Goal: Task Accomplishment & Management: Use online tool/utility

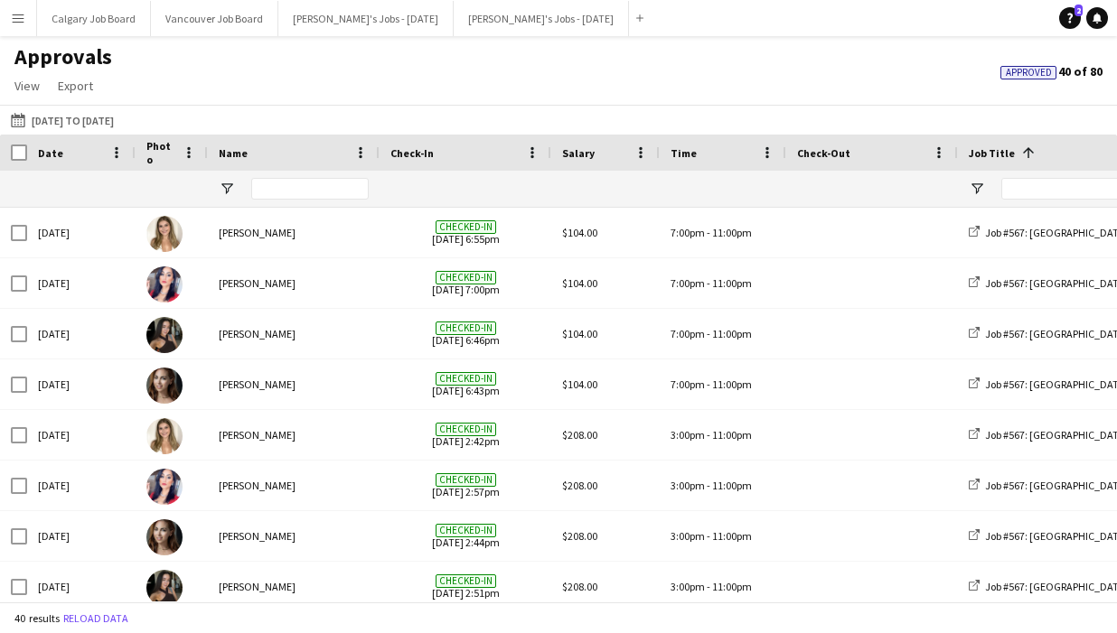
click at [22, 16] on app-icon "Menu" at bounding box center [18, 18] width 14 height 14
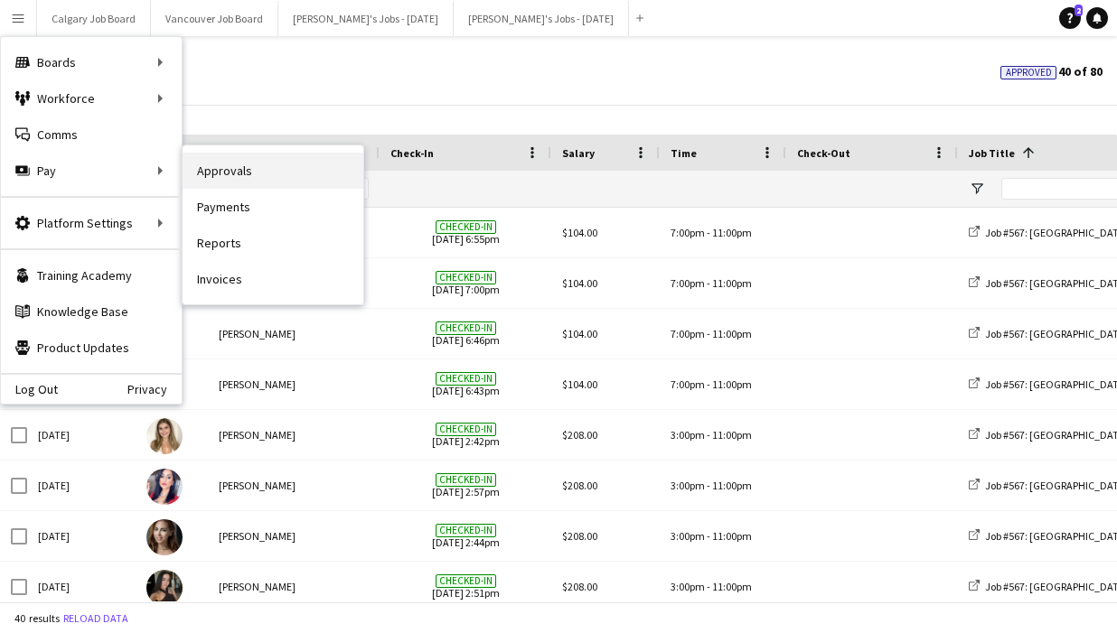
click at [195, 168] on link "Approvals" at bounding box center [272, 171] width 181 height 36
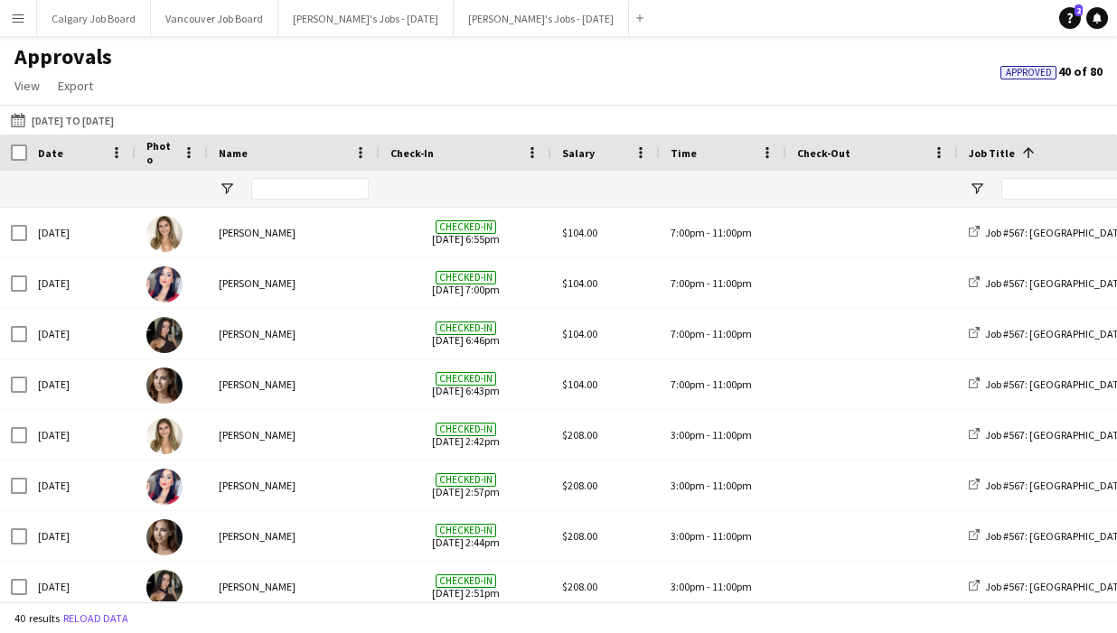
click at [1016, 70] on span "Approved" at bounding box center [1028, 73] width 46 height 12
click at [76, 118] on button "[DATE] [DATE] to [DATE]" at bounding box center [62, 120] width 110 height 22
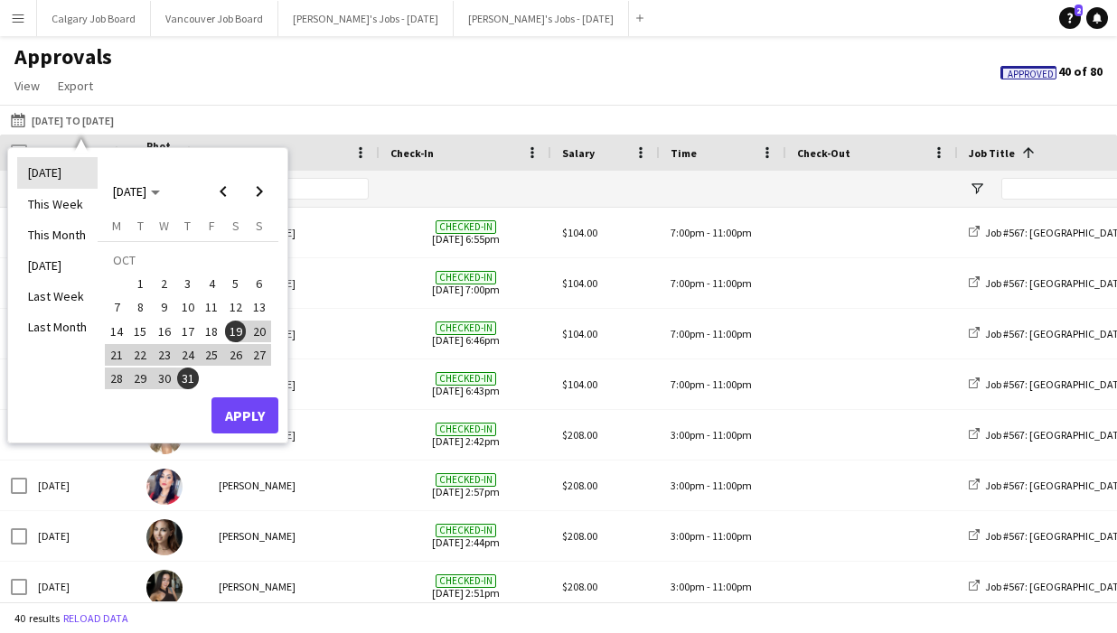
click at [75, 181] on li "[DATE]" at bounding box center [57, 172] width 80 height 31
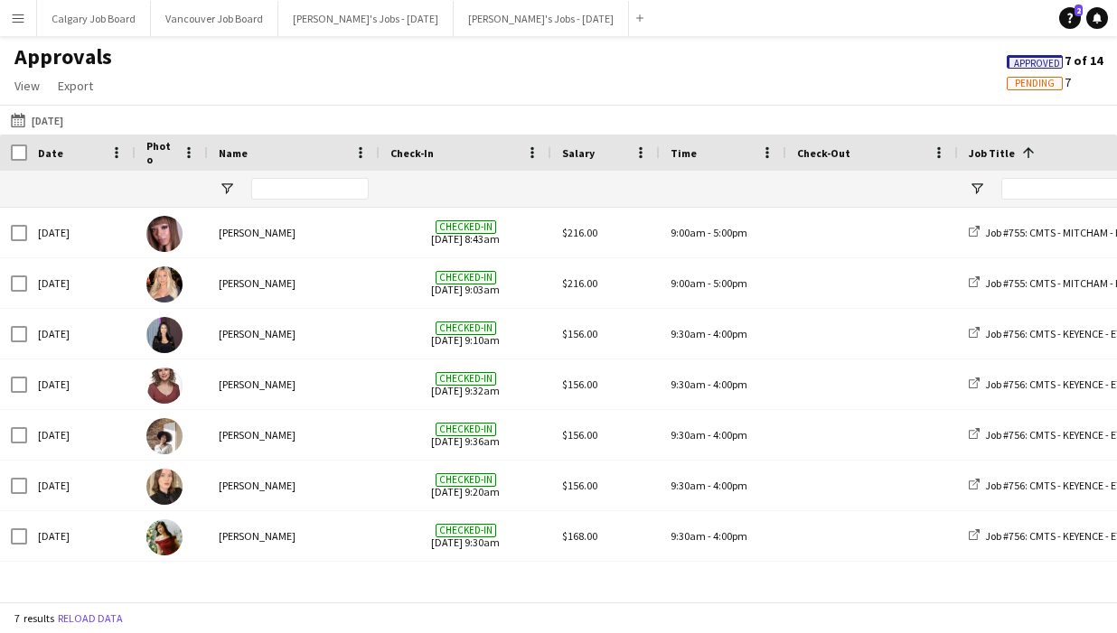
click at [1024, 88] on span "Pending" at bounding box center [1034, 84] width 40 height 12
click at [1081, 23] on div "Help 2 Notifications" at bounding box center [1088, 18] width 58 height 22
click at [1070, 23] on link "Help 2" at bounding box center [1070, 18] width 22 height 22
click at [602, 97] on div "Approvals View Customise view Customise filters Reset Filters Reset View Reset …" at bounding box center [558, 73] width 1117 height 61
click at [1070, 14] on icon at bounding box center [1069, 19] width 5 height 10
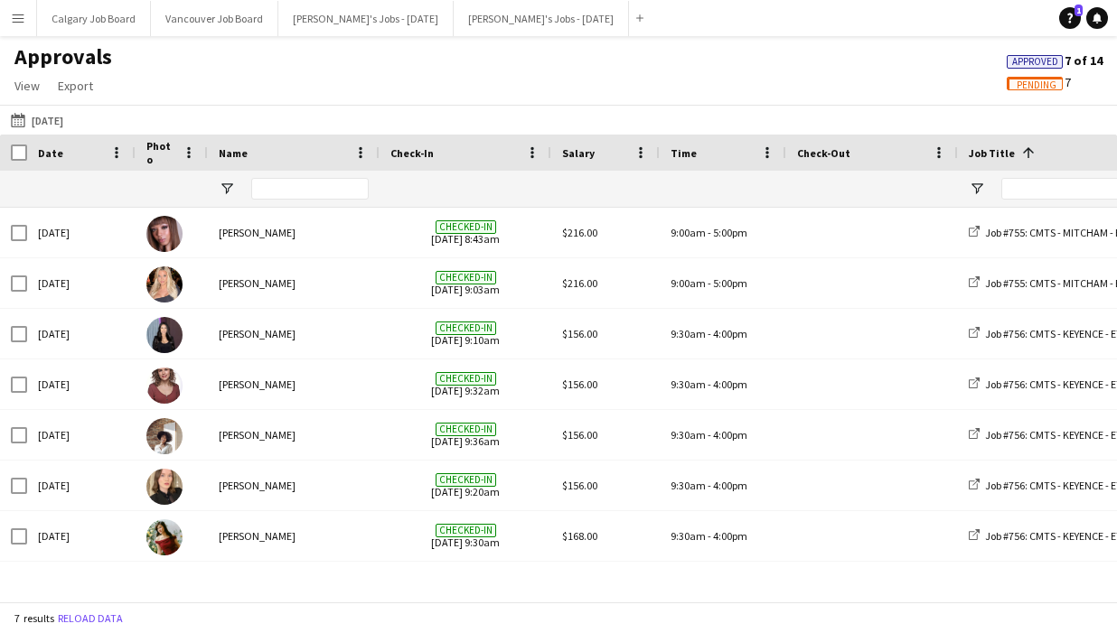
click at [1042, 85] on span "Pending" at bounding box center [1036, 85] width 40 height 12
click at [41, 122] on button "[DATE] [DATE]" at bounding box center [37, 120] width 60 height 22
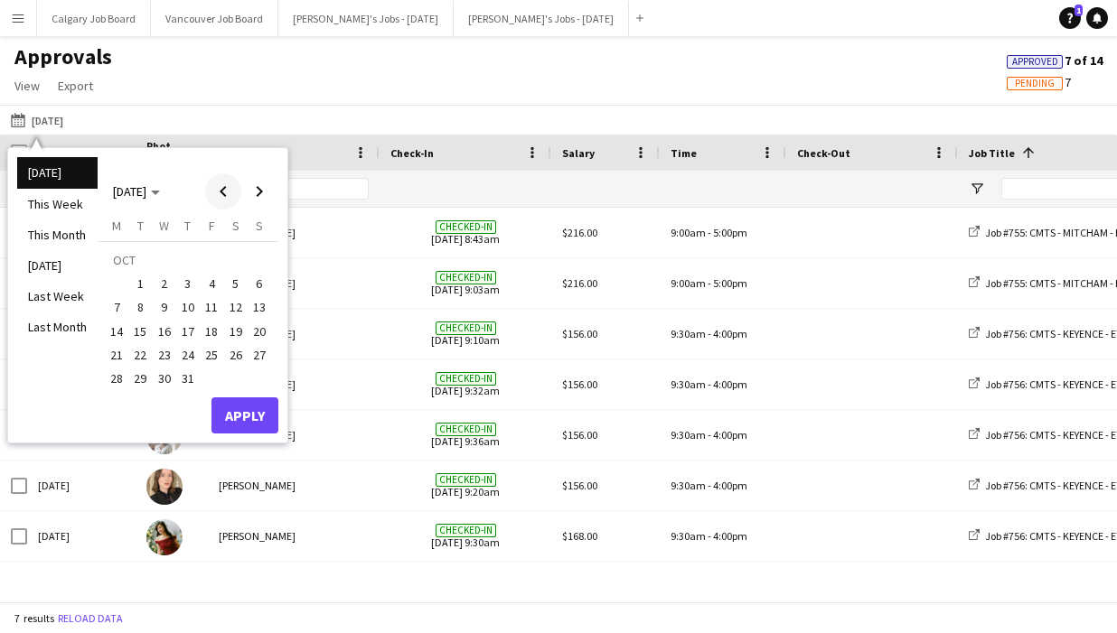
click at [222, 191] on span "Previous month" at bounding box center [223, 191] width 36 height 36
click at [118, 355] on span "23" at bounding box center [117, 360] width 22 height 22
click at [118, 375] on span "30" at bounding box center [117, 383] width 22 height 22
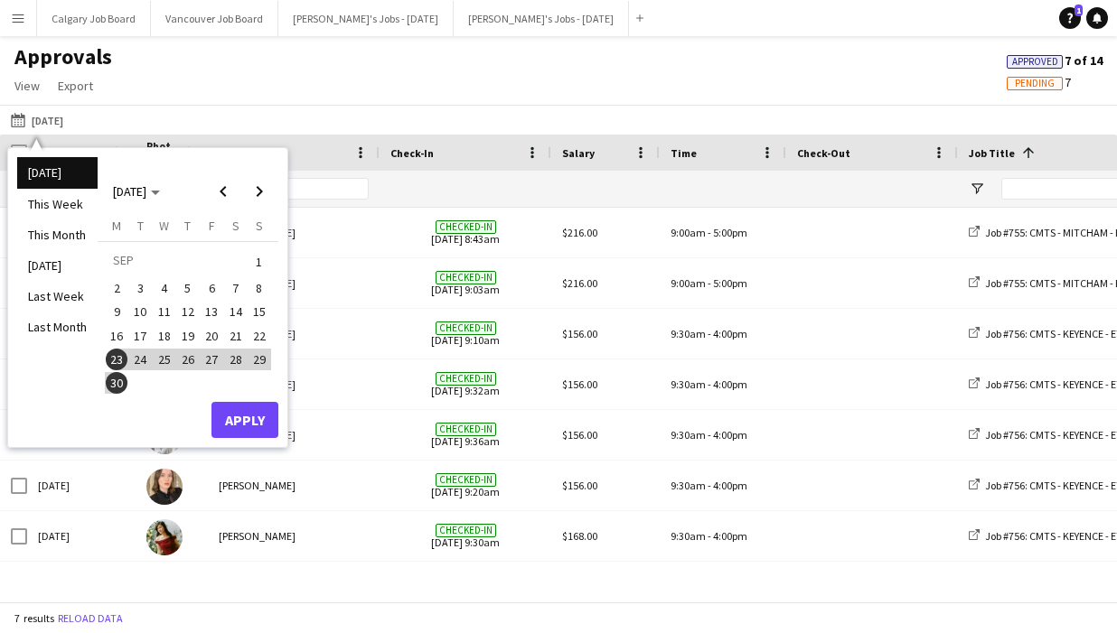
click at [266, 414] on button "Apply" at bounding box center [244, 420] width 67 height 36
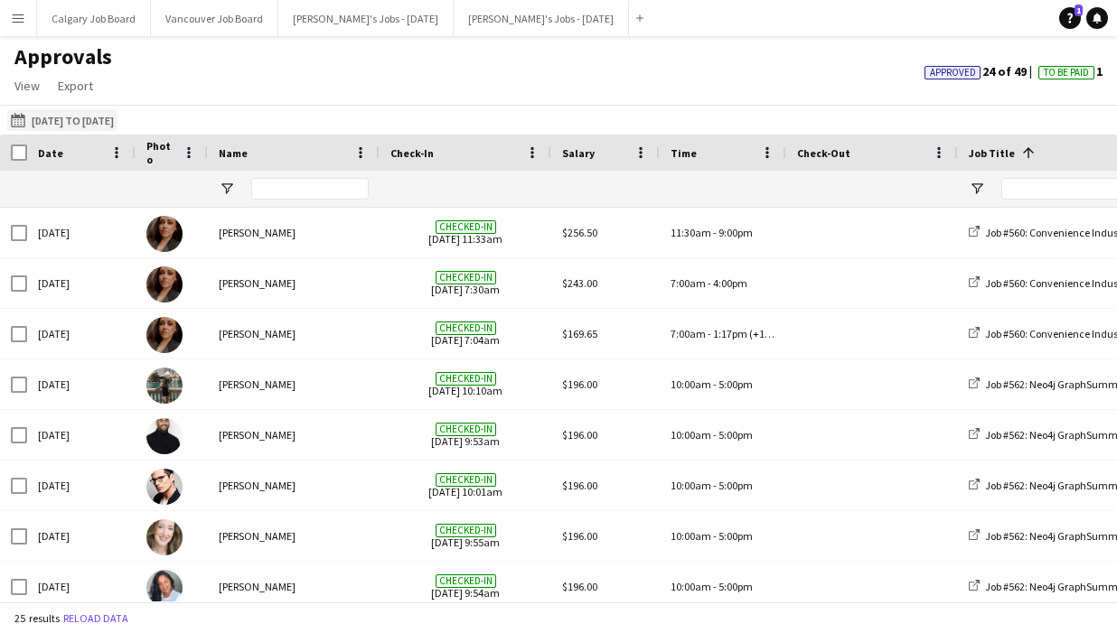
click at [101, 119] on button "[DATE] [DATE] to [DATE]" at bounding box center [62, 120] width 110 height 22
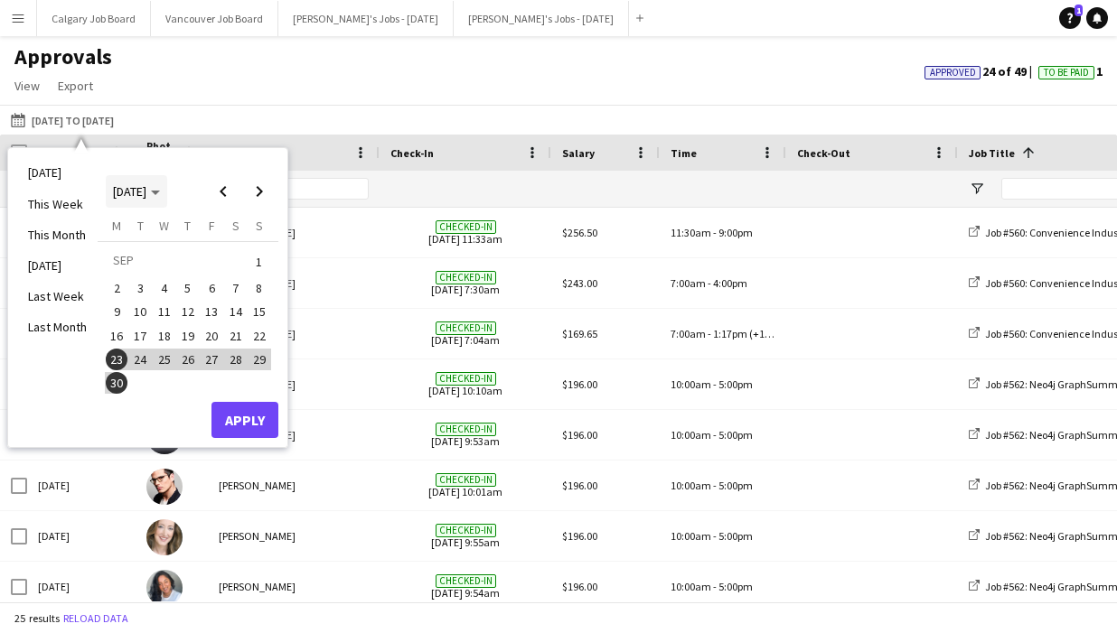
click at [158, 205] on span "Choose month and year" at bounding box center [136, 191] width 61 height 43
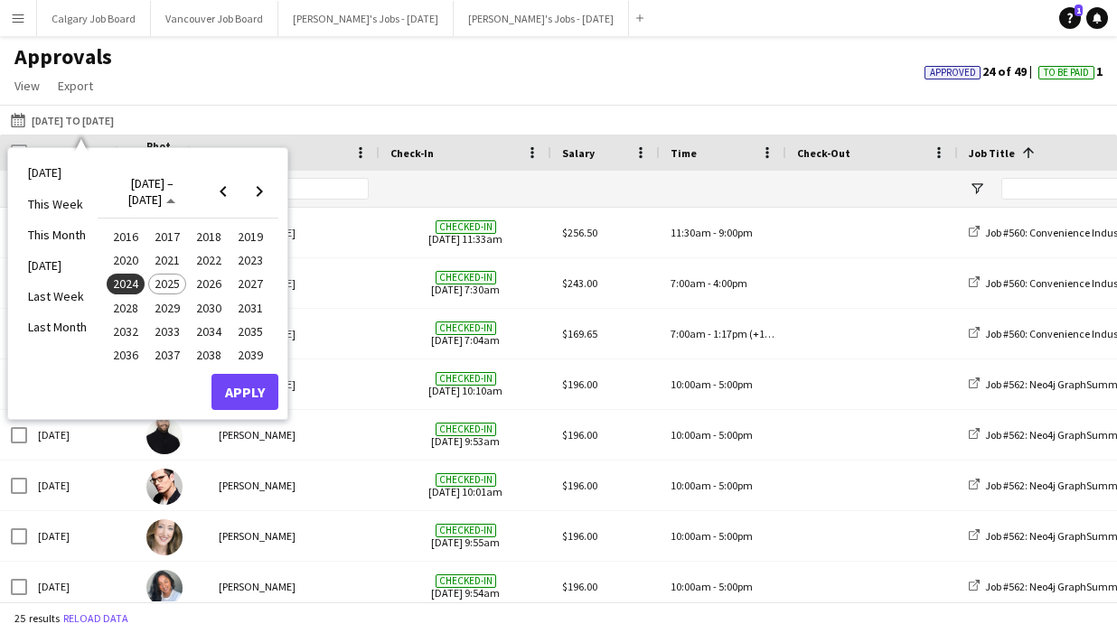
click at [169, 289] on span "2025" at bounding box center [166, 285] width 37 height 22
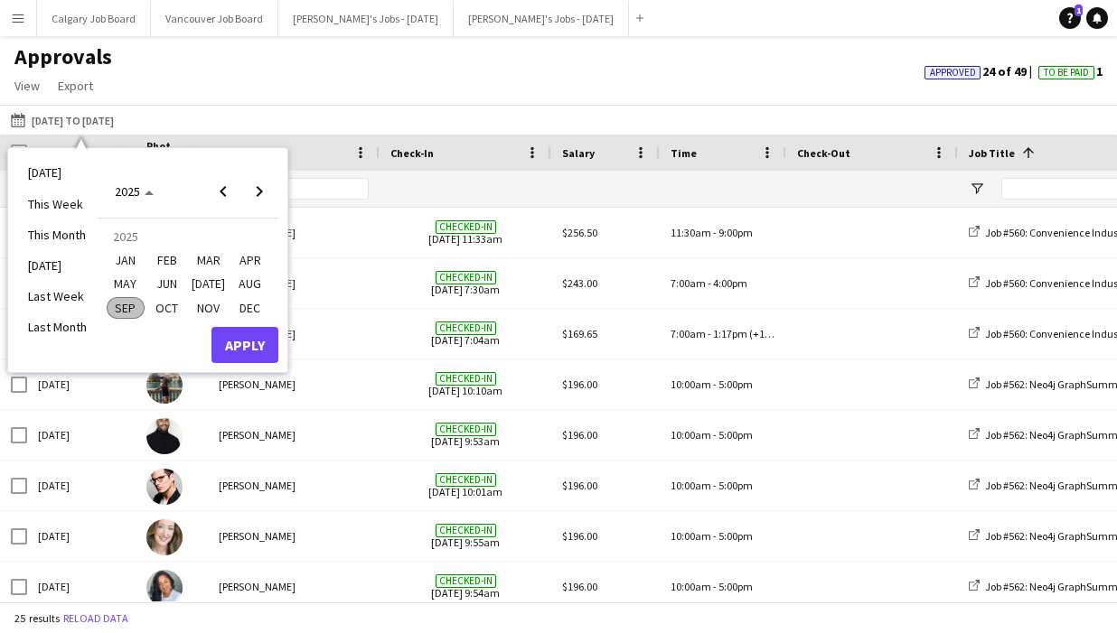
click at [125, 309] on span "SEP" at bounding box center [125, 308] width 37 height 22
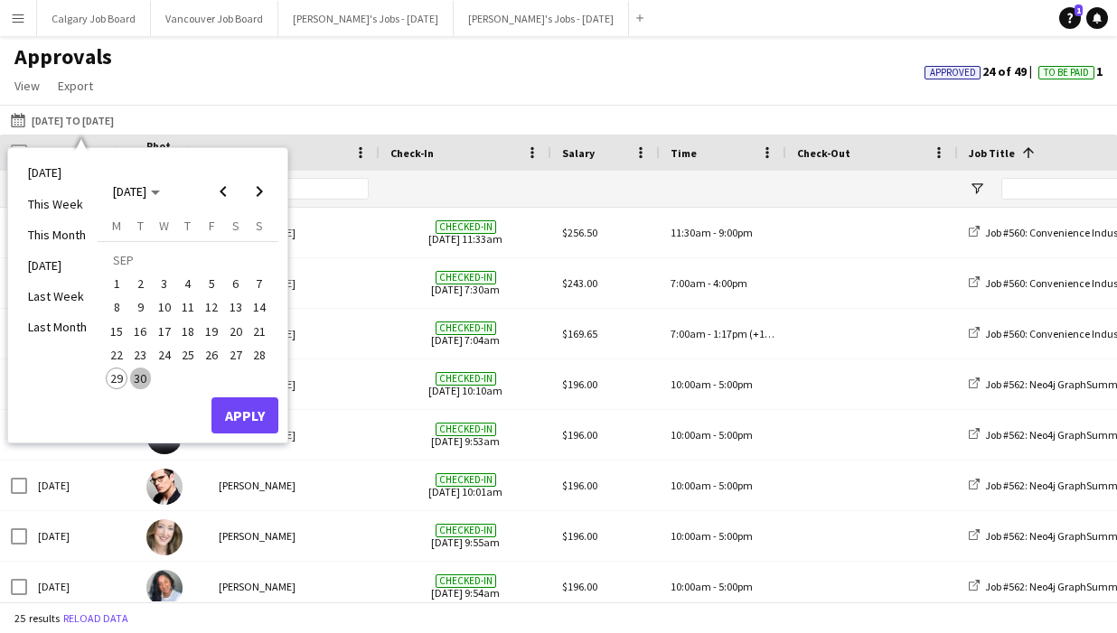
drag, startPoint x: 239, startPoint y: 351, endPoint x: 179, endPoint y: 369, distance: 62.9
click at [238, 352] on span "27" at bounding box center [236, 355] width 22 height 22
click at [118, 373] on span "29" at bounding box center [117, 379] width 22 height 22
drag, startPoint x: 124, startPoint y: 356, endPoint x: 126, endPoint y: 370, distance: 14.7
click at [124, 356] on span "22" at bounding box center [117, 355] width 22 height 22
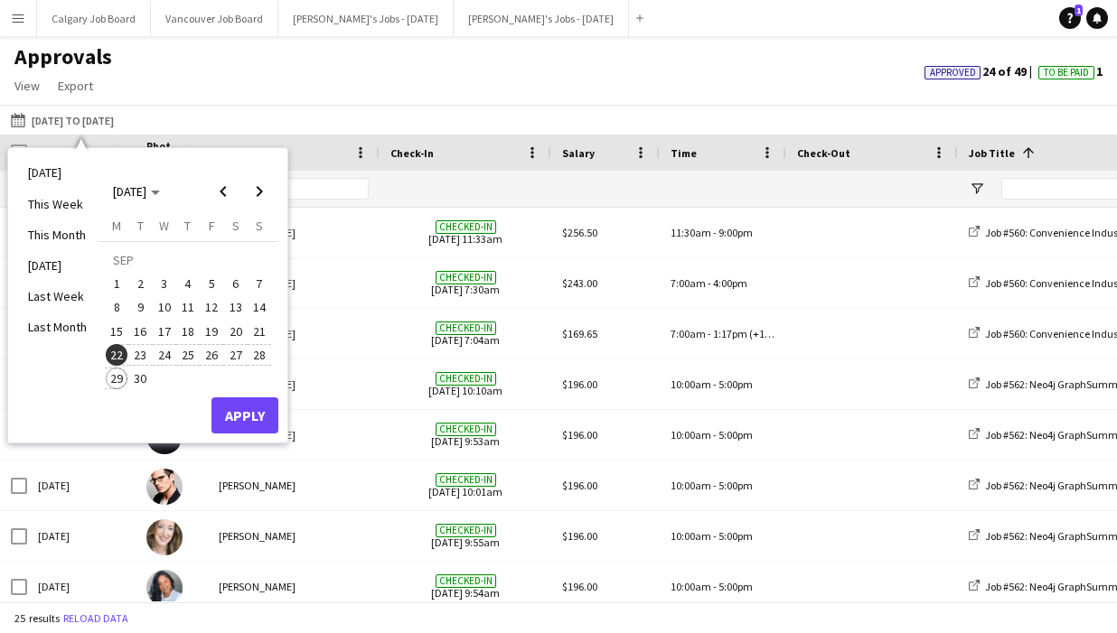
click at [112, 382] on span "29" at bounding box center [117, 379] width 22 height 22
click at [236, 414] on button "Apply" at bounding box center [244, 415] width 67 height 36
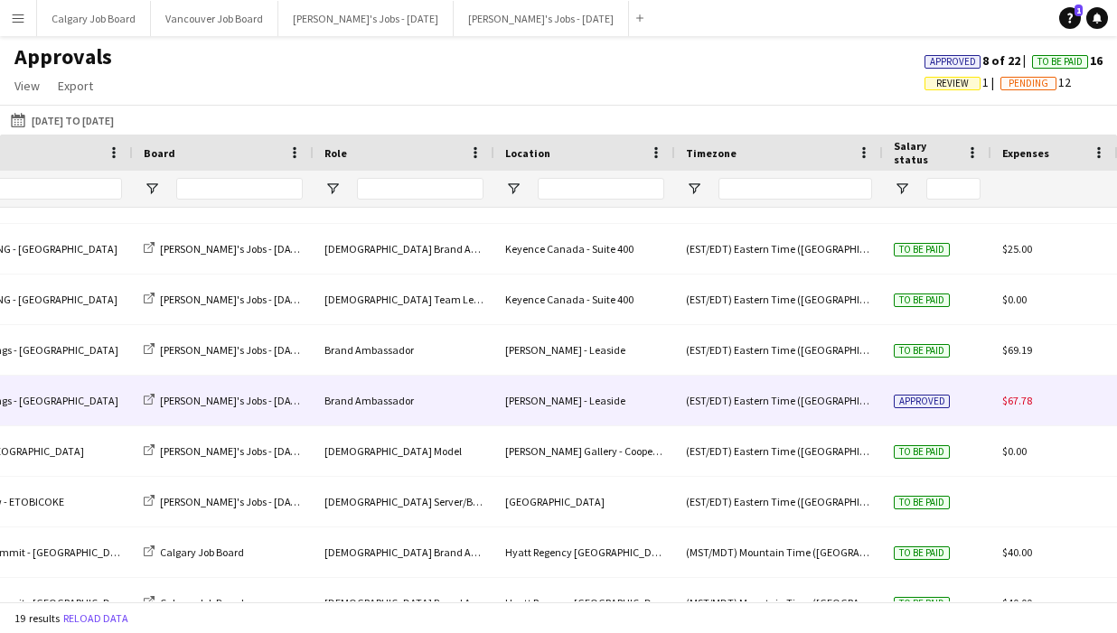
click at [931, 402] on span "Approved" at bounding box center [921, 402] width 56 height 14
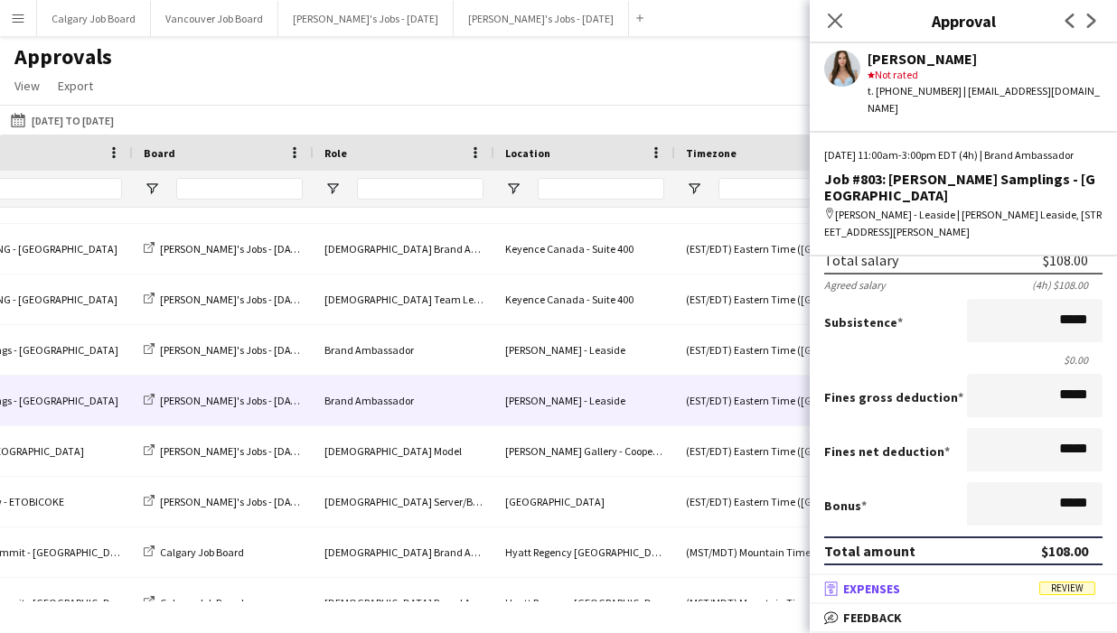
click at [985, 594] on mat-panel-title "receipt Expenses Review" at bounding box center [959, 589] width 300 height 16
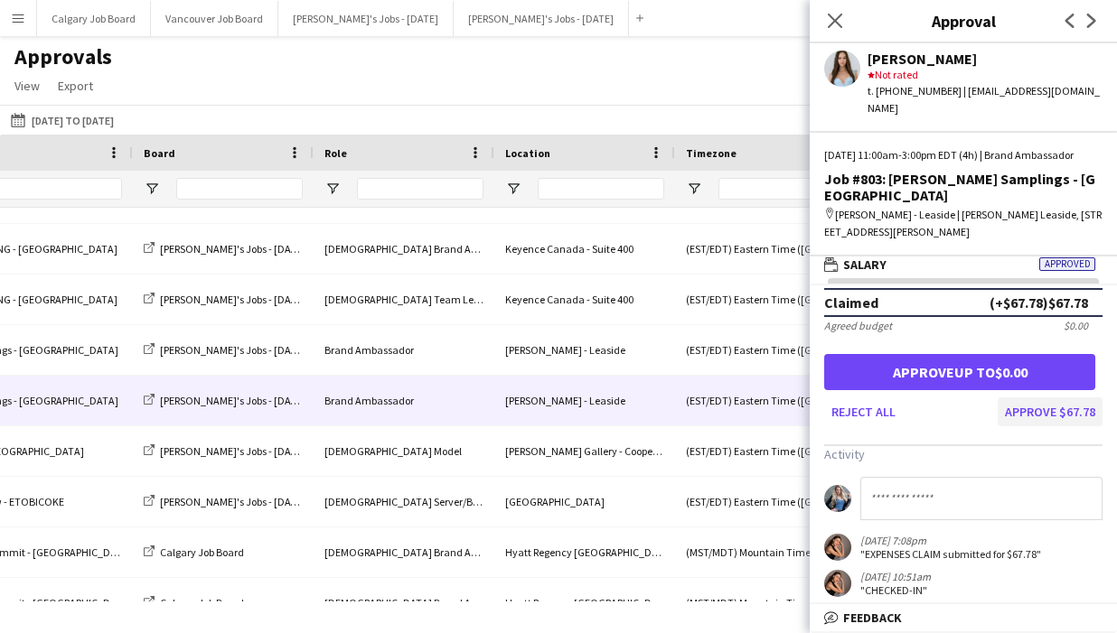
click at [1052, 398] on button "Approve $67.78" at bounding box center [1049, 411] width 105 height 29
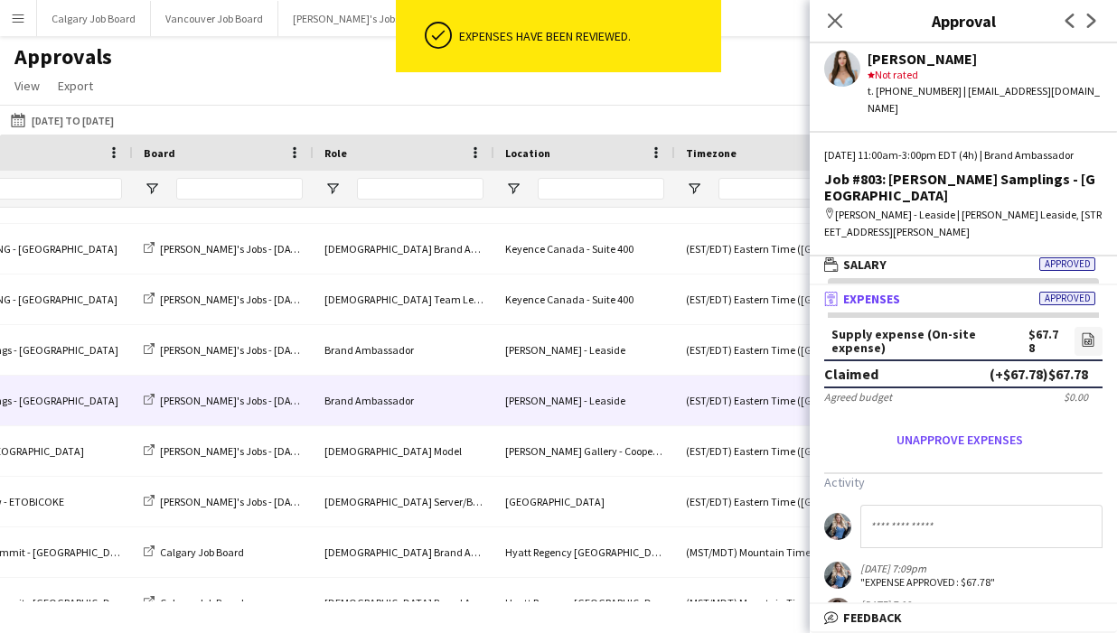
click at [696, 110] on div "[DATE] [DATE] to [DATE] [DATE] This Week This Month [DATE] Last Week Last Month…" at bounding box center [558, 120] width 1117 height 30
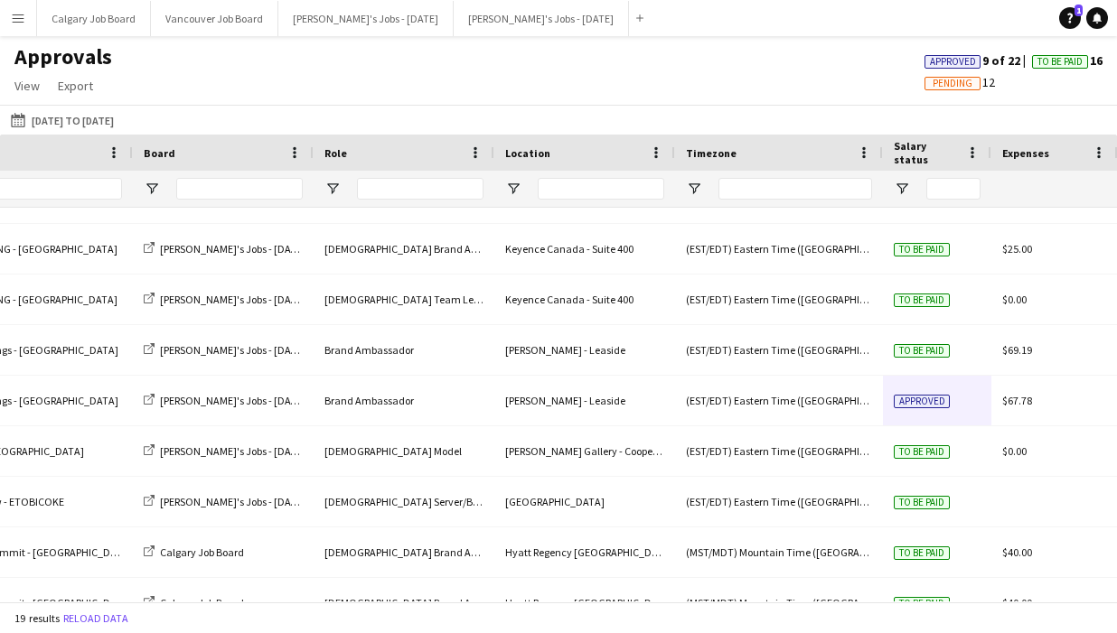
click at [16, 19] on app-icon "Menu" at bounding box center [18, 18] width 14 height 14
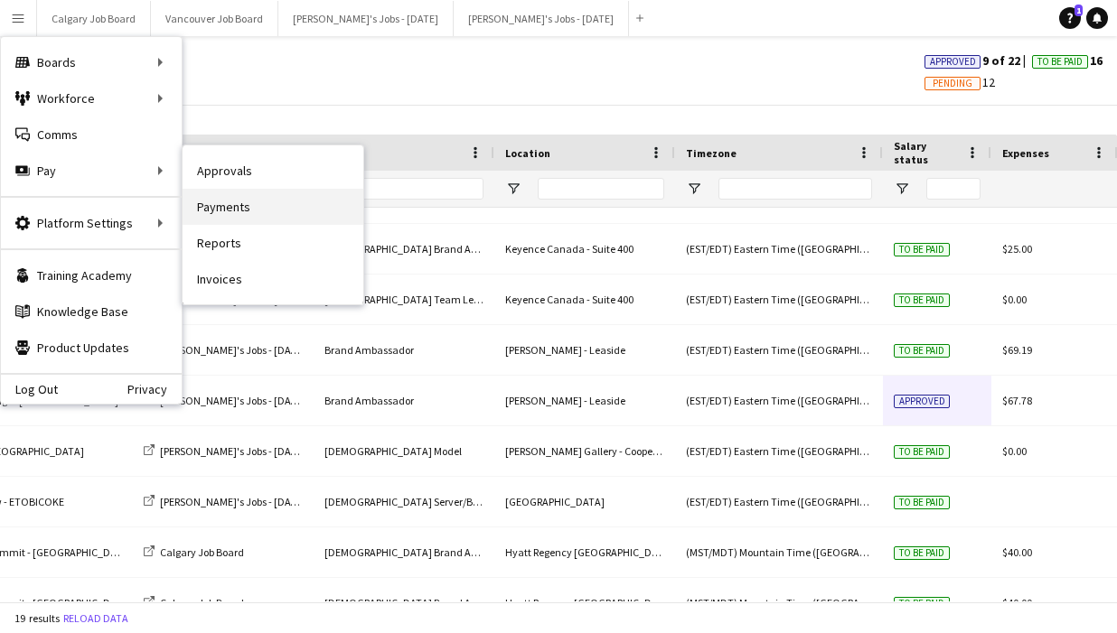
click at [230, 209] on link "Payments" at bounding box center [272, 207] width 181 height 36
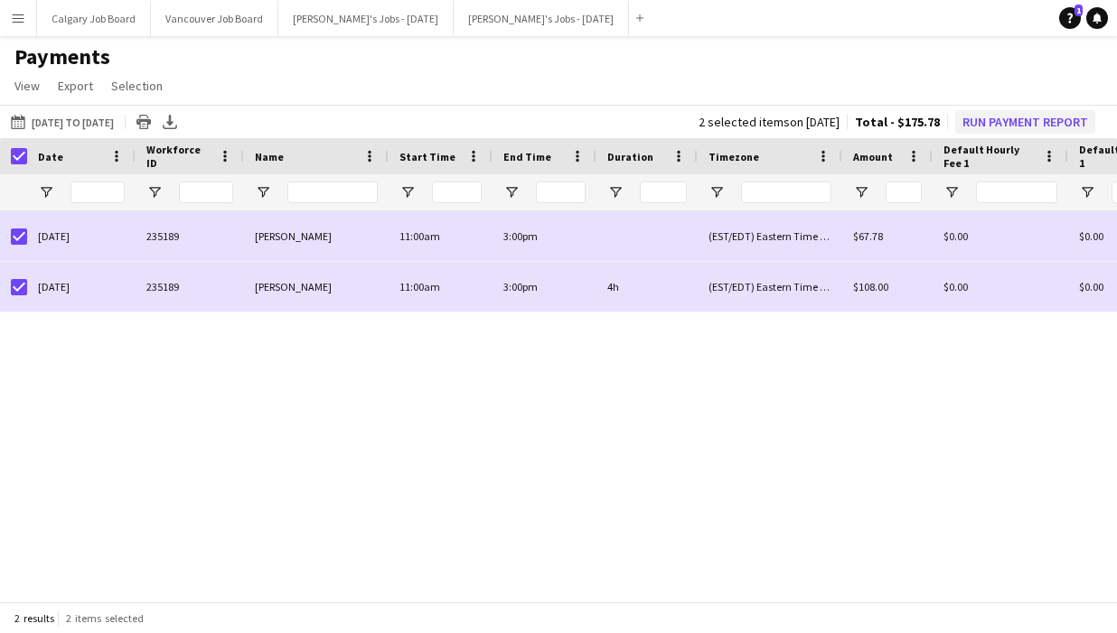
click at [1013, 116] on button "Run Payment Report" at bounding box center [1025, 121] width 140 height 23
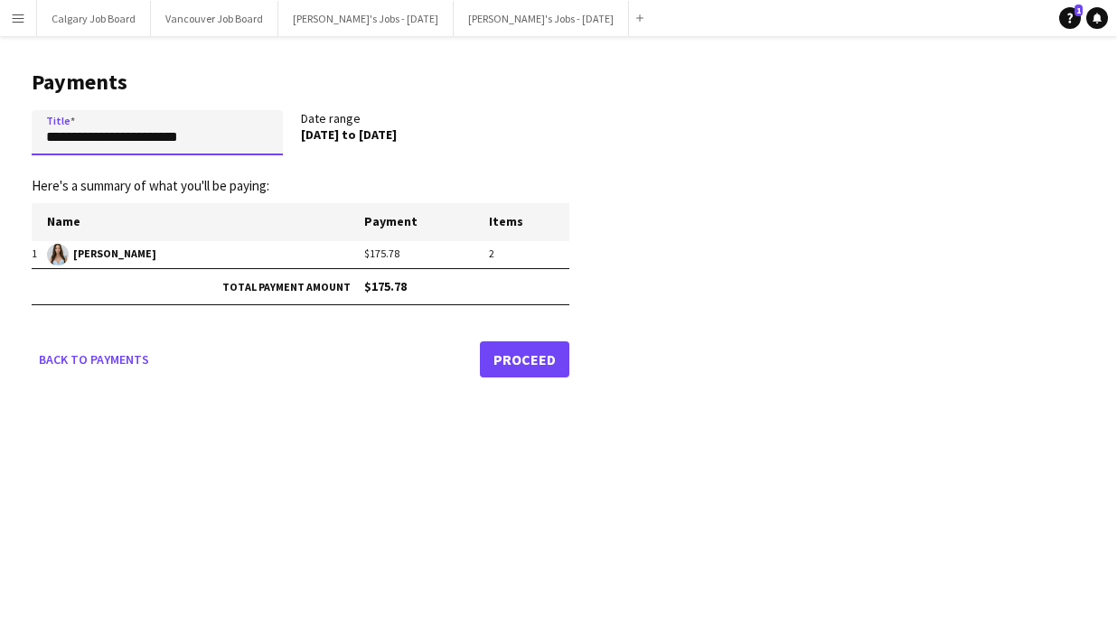
drag, startPoint x: 170, startPoint y: 141, endPoint x: 23, endPoint y: 142, distance: 147.2
click at [23, 142] on main "**********" at bounding box center [293, 220] width 587 height 369
type input "*"
type input "**********"
click at [522, 361] on link "Proceed" at bounding box center [524, 359] width 89 height 36
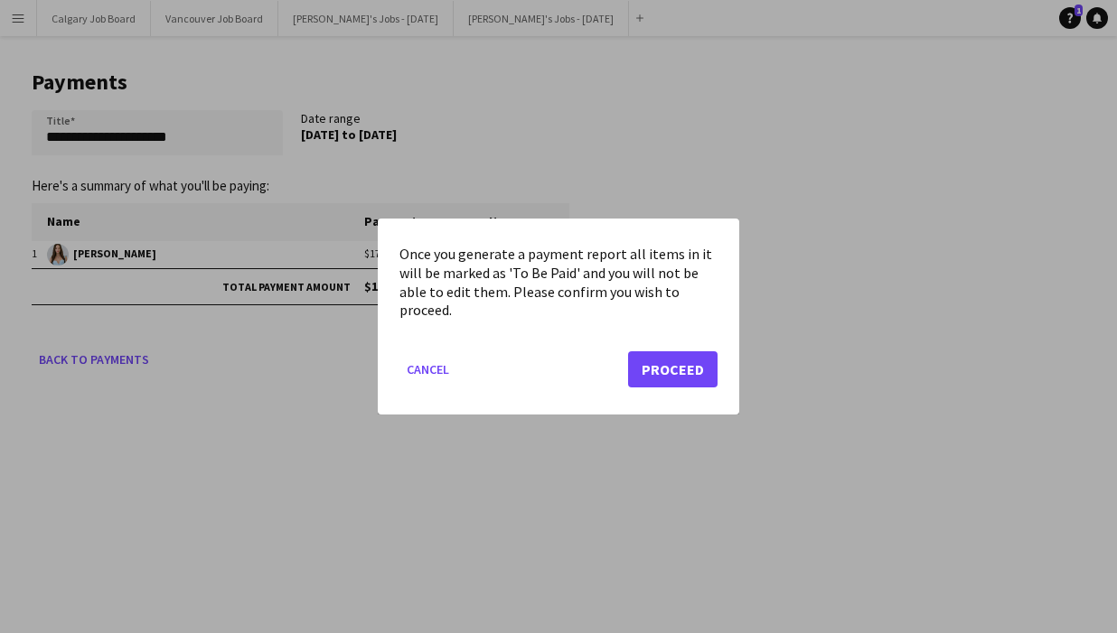
click at [651, 381] on button "Proceed" at bounding box center [672, 369] width 89 height 36
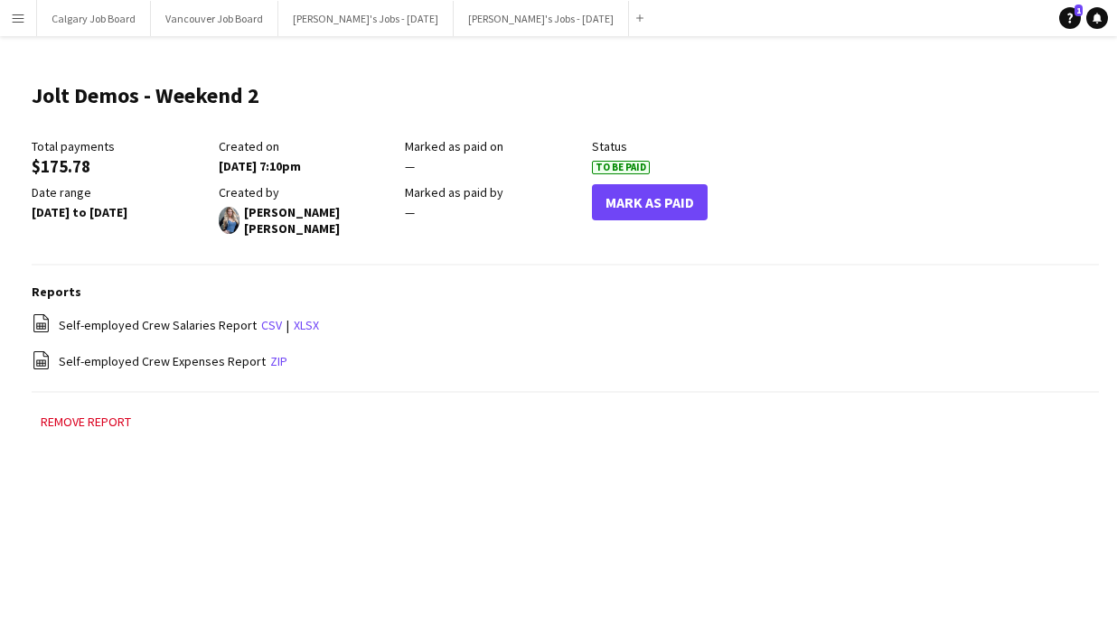
drag, startPoint x: 825, startPoint y: 54, endPoint x: 932, endPoint y: 43, distance: 108.0
click at [826, 54] on main "Jolt Demos - Weekend 2 Edit this field Total payments $175.78 Created on [DATE]…" at bounding box center [558, 266] width 1117 height 460
click at [1067, 23] on icon "Help" at bounding box center [1069, 18] width 11 height 11
